Goal: Find specific page/section: Find specific page/section

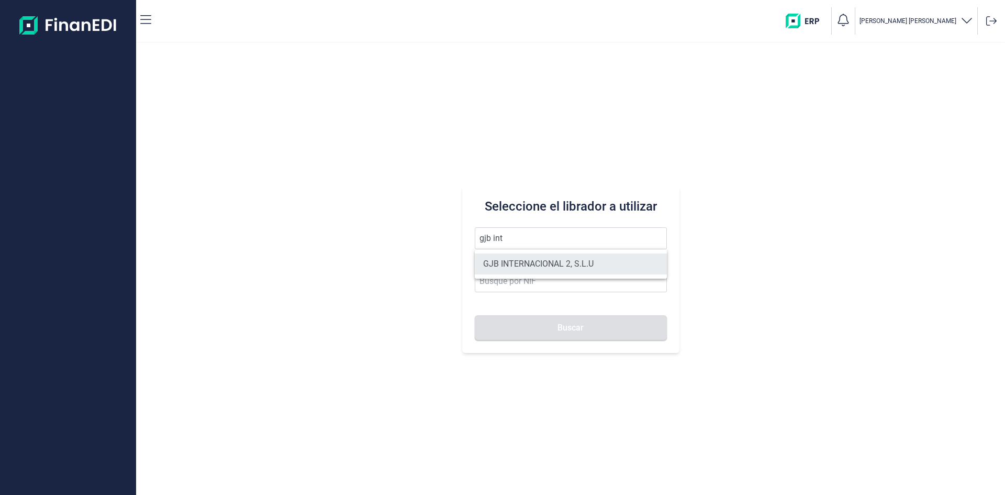
click at [562, 258] on li "GJB INTERNACIONAL 2, S.L.U" at bounding box center [571, 263] width 192 height 21
type input "GJB INTERNACIONAL 2, S.L.U"
type input "B05482971"
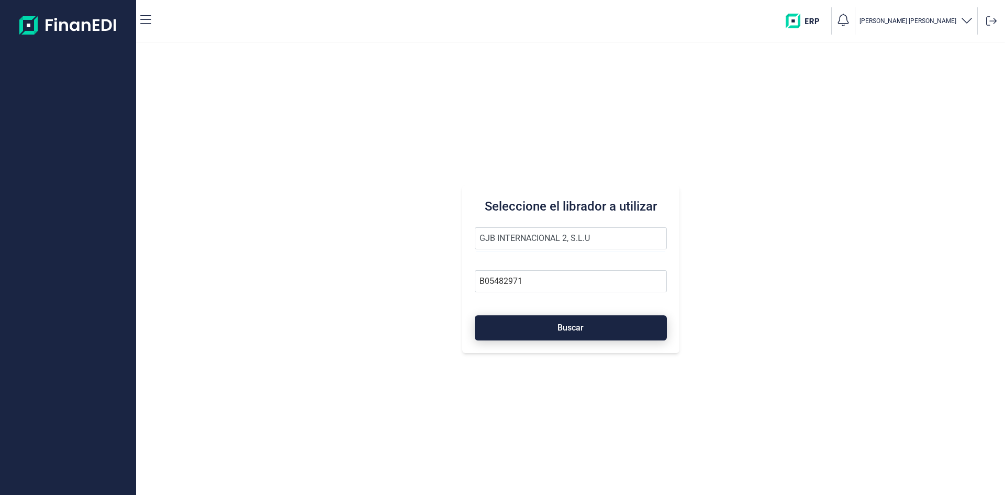
click at [577, 326] on span "Buscar" at bounding box center [570, 327] width 26 height 8
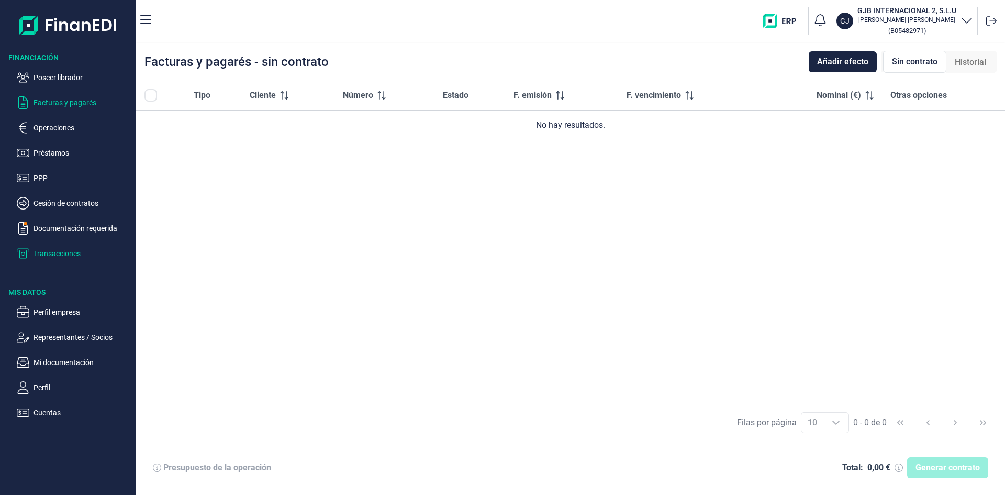
click at [75, 253] on p "Transacciones" at bounding box center [82, 253] width 98 height 13
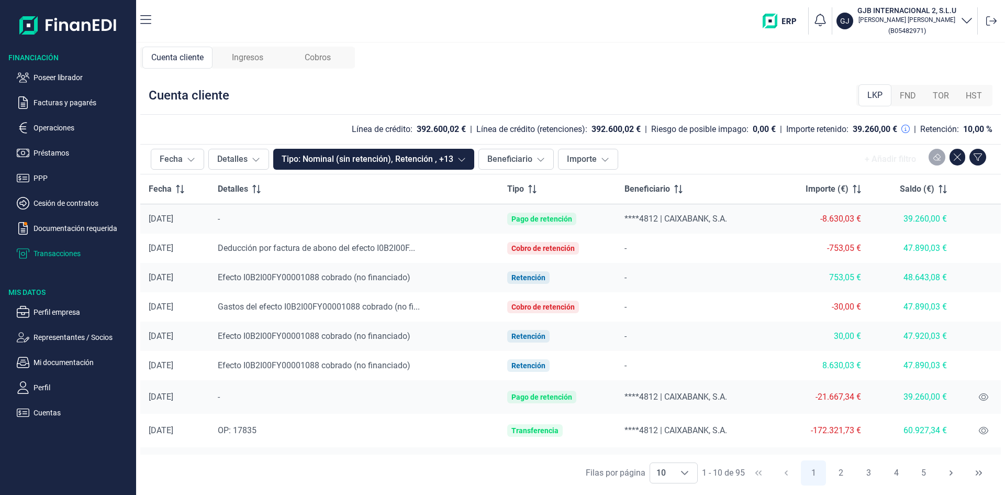
click at [253, 56] on span "Ingresos" at bounding box center [247, 57] width 31 height 13
